Goal: Task Accomplishment & Management: Manage account settings

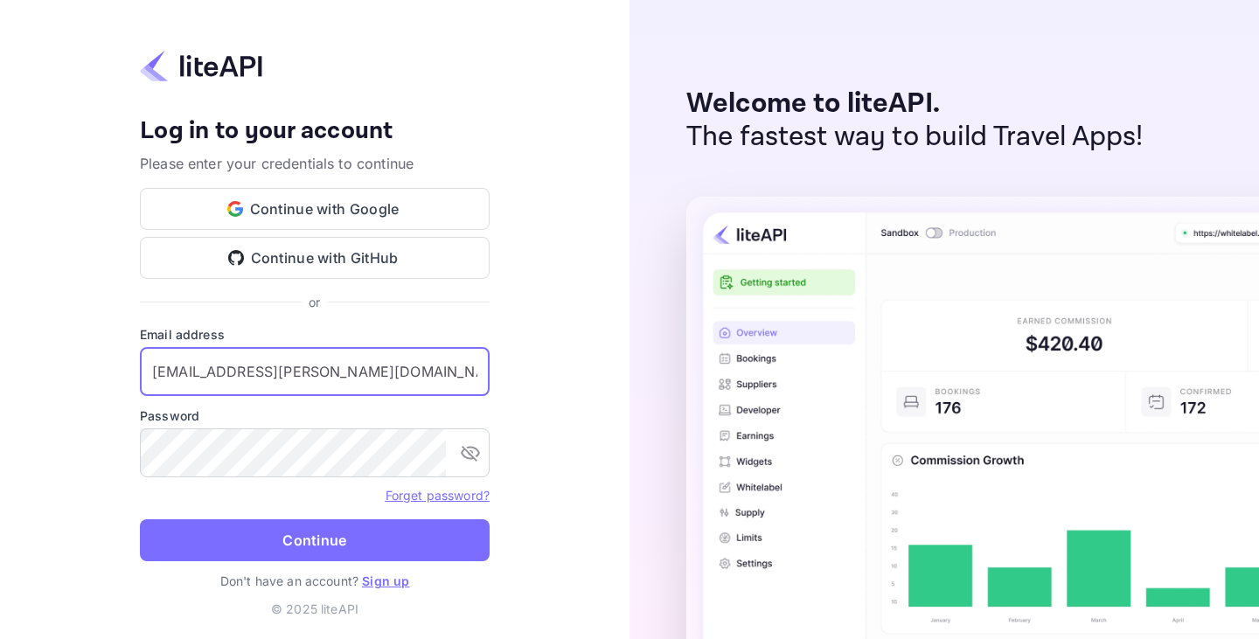
click at [261, 373] on input "[EMAIL_ADDRESS][PERSON_NAME][DOMAIN_NAME]" at bounding box center [315, 371] width 350 height 49
drag, startPoint x: 354, startPoint y: 360, endPoint x: 53, endPoint y: 372, distance: 301.1
click at [53, 372] on div "Your account has been created successfully, a confirmation link has been sent t…" at bounding box center [315, 319] width 630 height 639
type input "[EMAIL_ADDRESS][DOMAIN_NAME]"
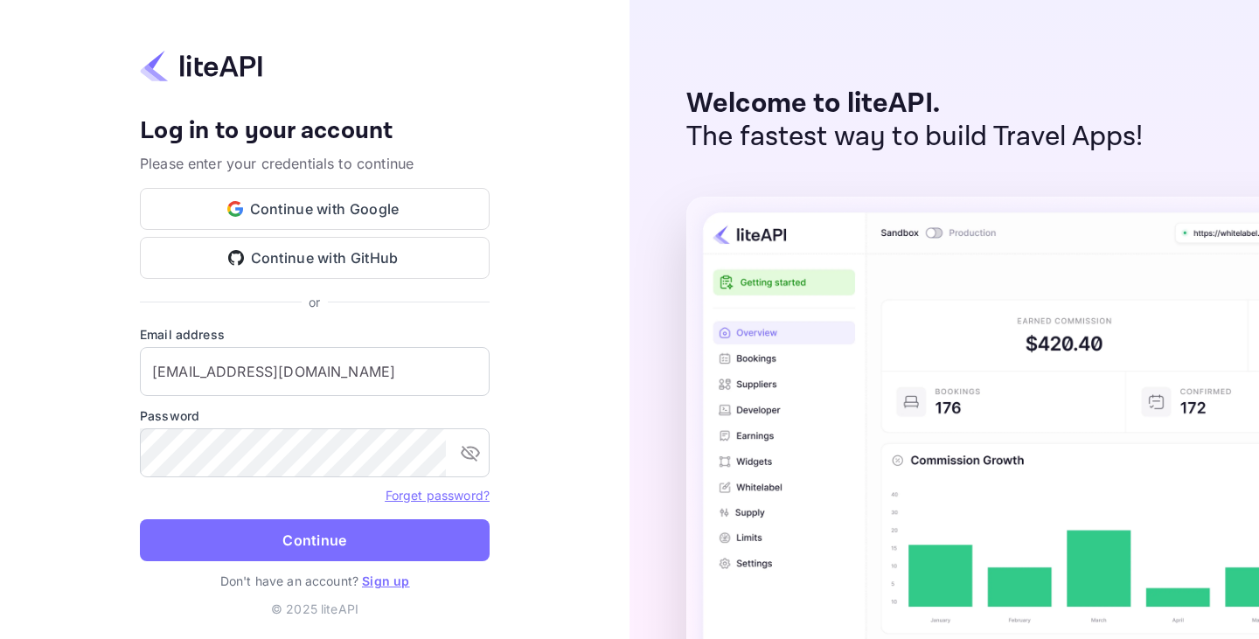
click at [458, 490] on link "Forget password?" at bounding box center [438, 495] width 104 height 15
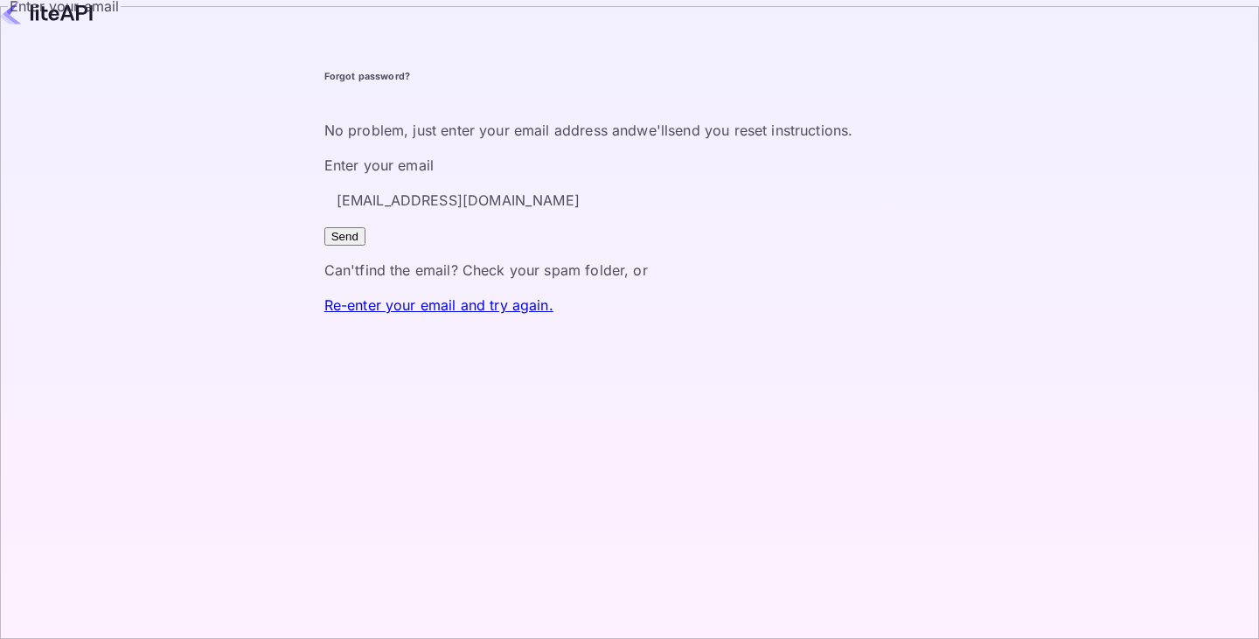
type input "[EMAIL_ADDRESS][DOMAIN_NAME]"
click at [324, 227] on button "Send" at bounding box center [344, 236] width 41 height 18
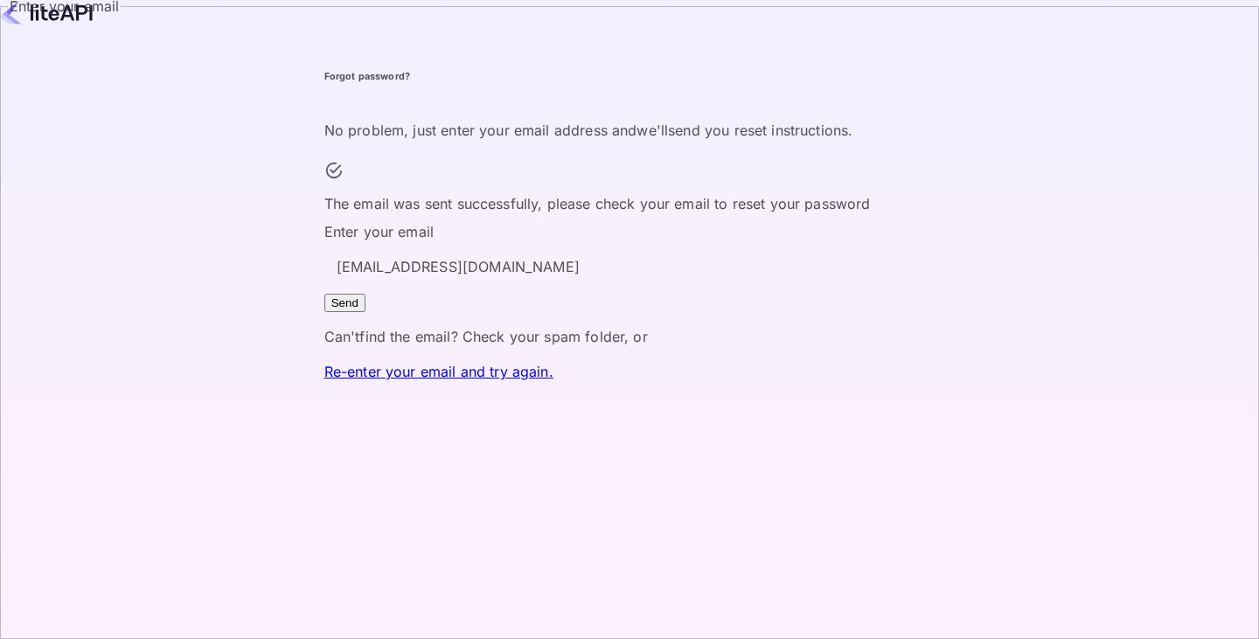
click at [549, 380] on link "Re-enter your email and try again." at bounding box center [438, 371] width 229 height 17
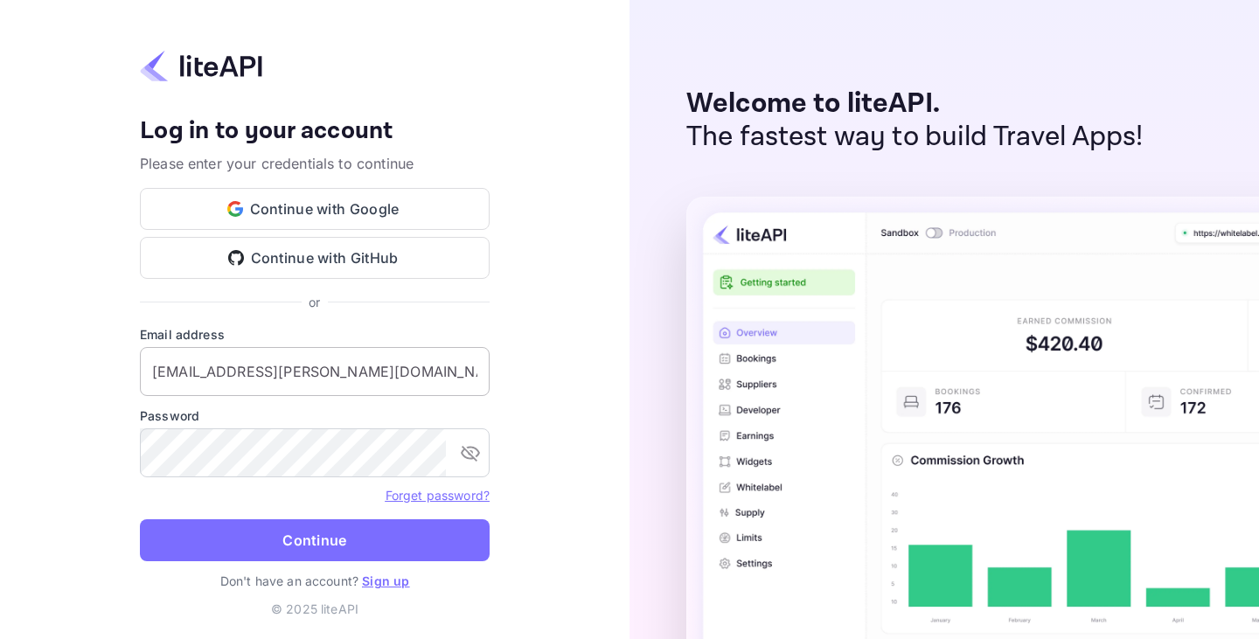
click at [299, 377] on input "[EMAIL_ADDRESS][PERSON_NAME][DOMAIN_NAME]" at bounding box center [315, 371] width 350 height 49
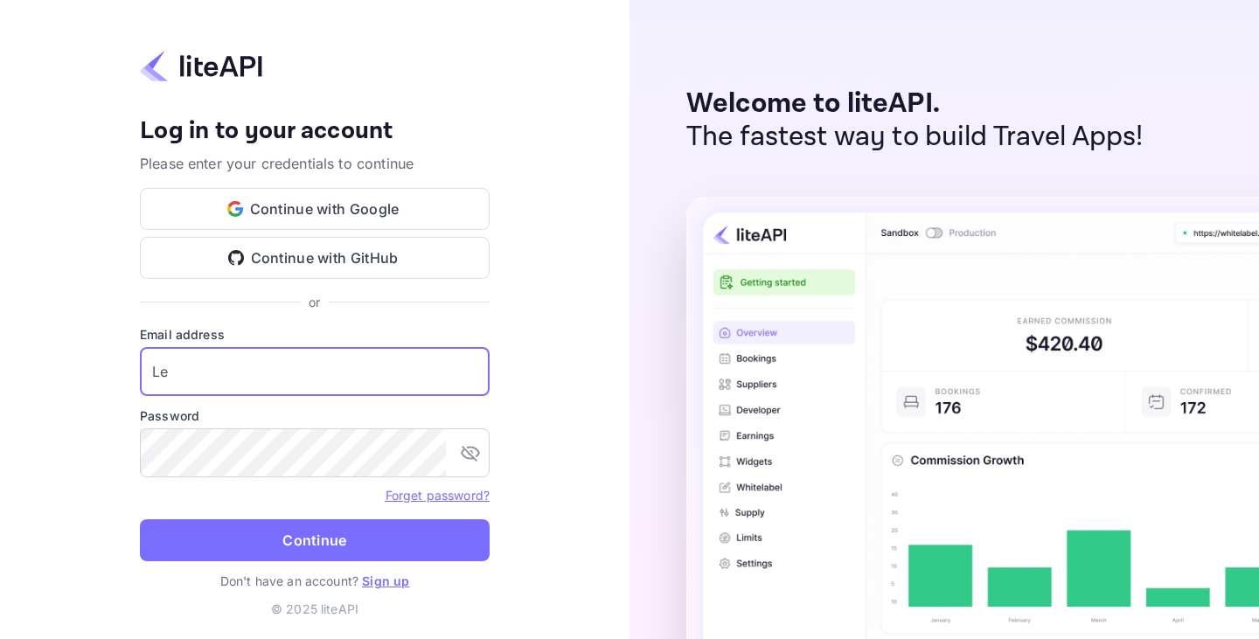
type input "L"
click at [288, 369] on input "[EMAIL_ADDRESS]" at bounding box center [315, 371] width 350 height 49
type input "[EMAIL_ADDRESS][DOMAIN_NAME]"
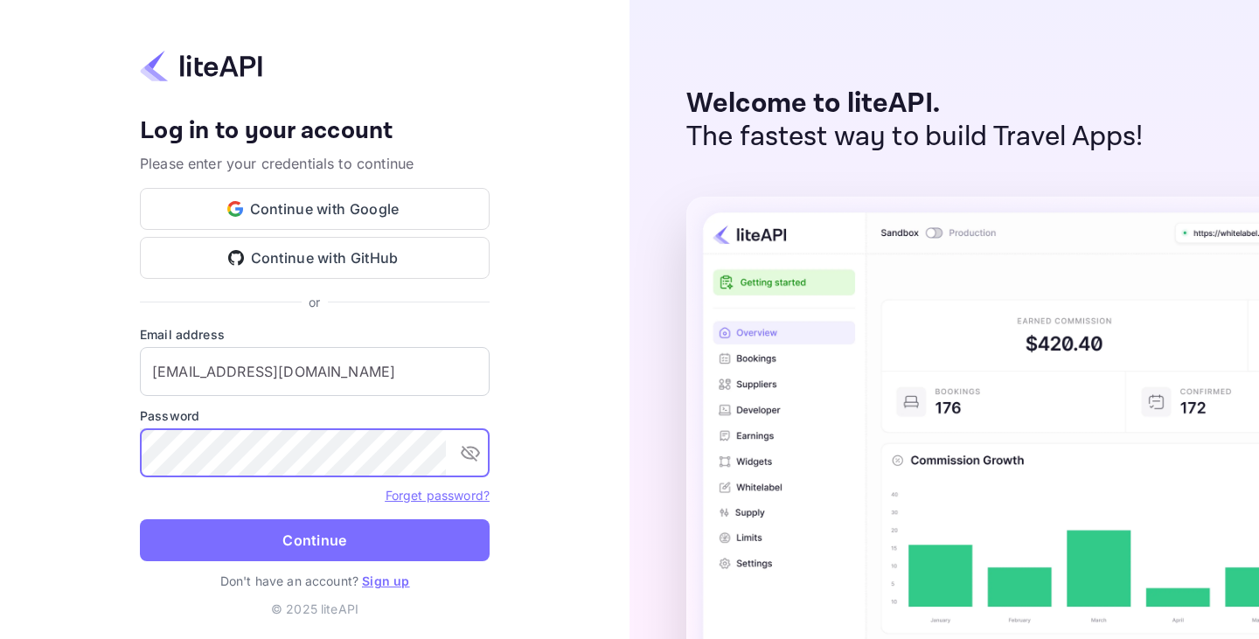
click at [140, 519] on button "Continue" at bounding box center [315, 540] width 350 height 42
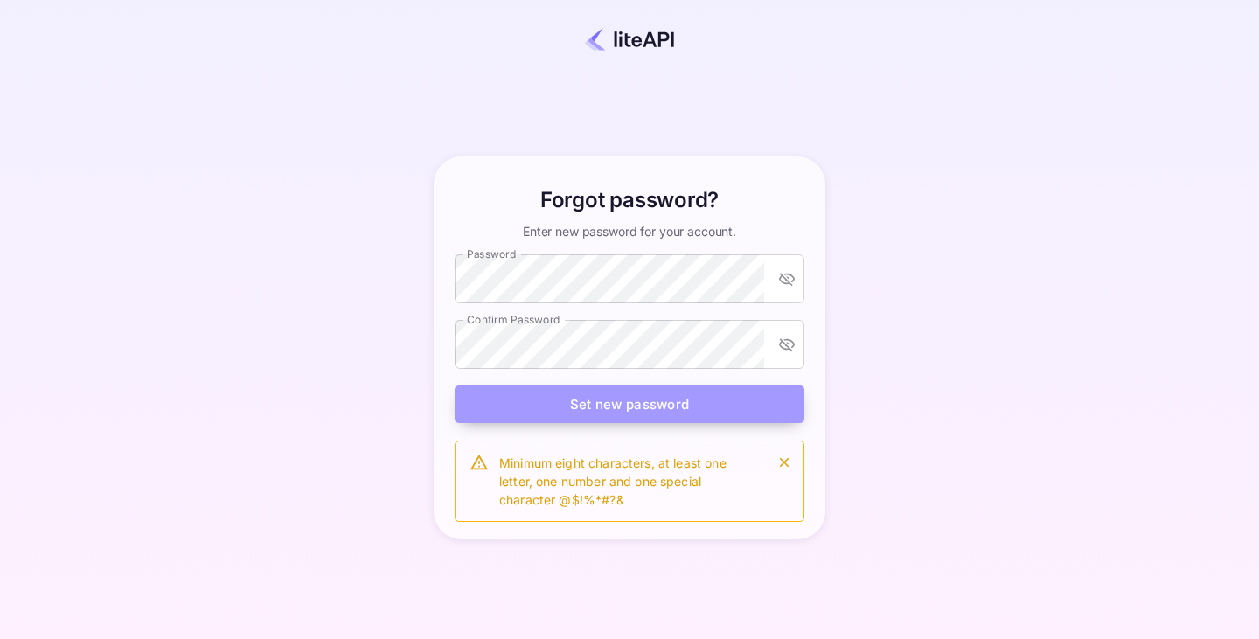
click at [567, 398] on button "Set new password" at bounding box center [630, 405] width 350 height 38
